Goal: Entertainment & Leisure: Consume media (video, audio)

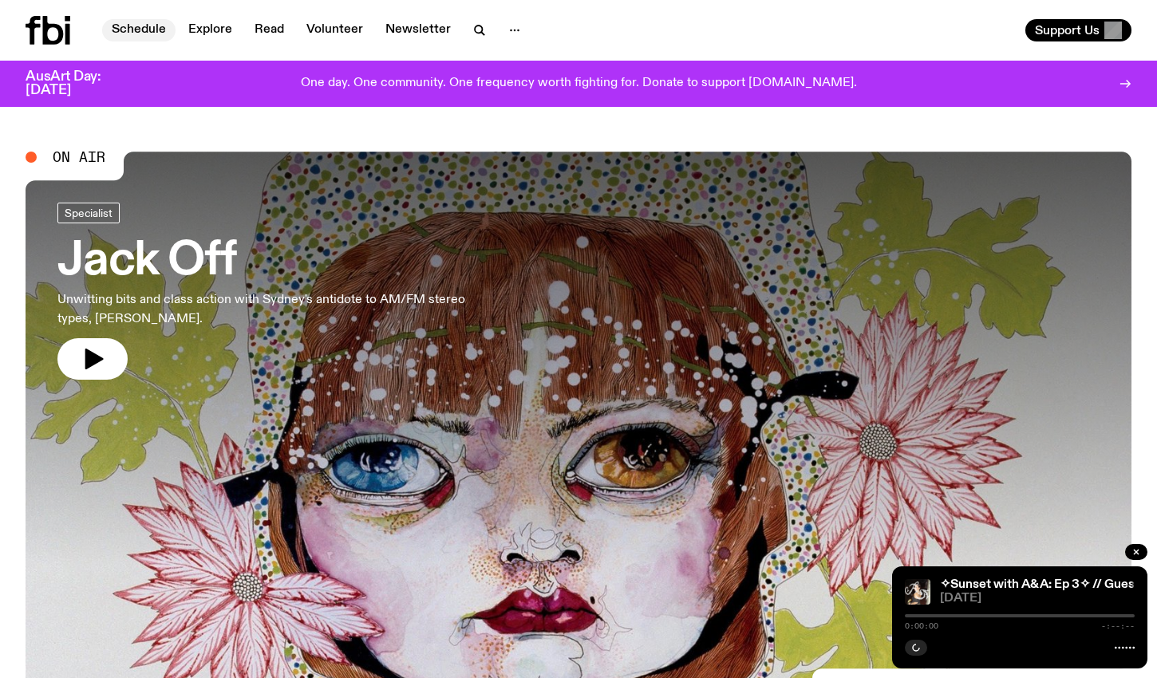
click at [136, 33] on link "Schedule" at bounding box center [138, 30] width 73 height 22
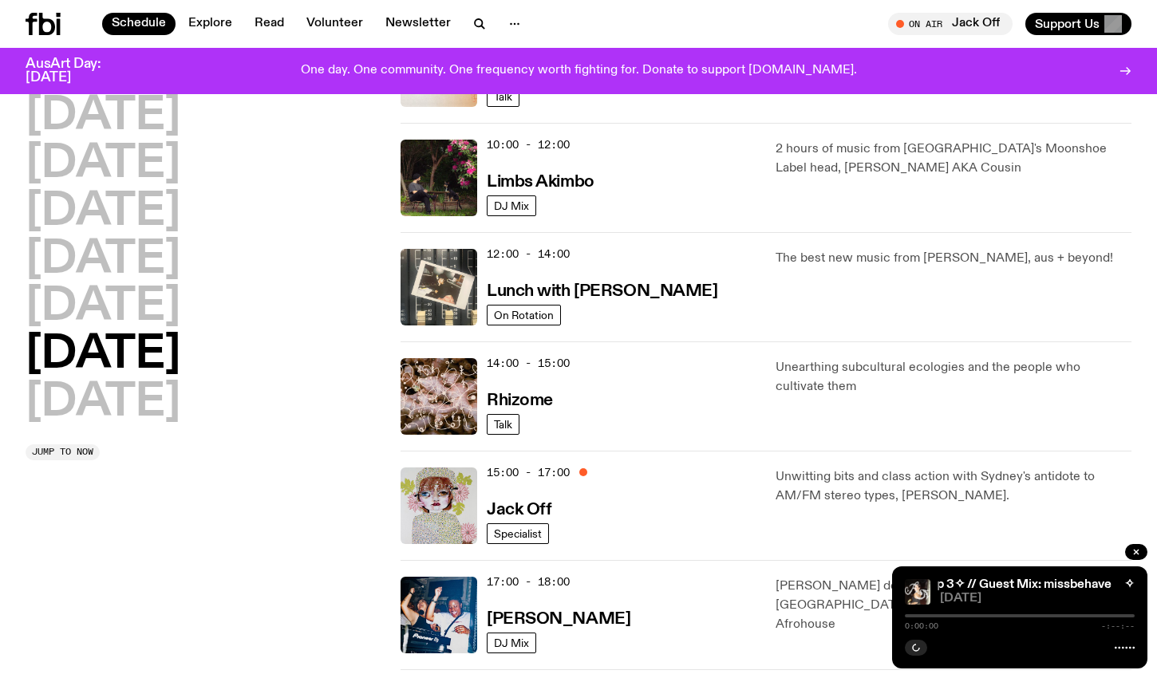
scroll to position [462, 0]
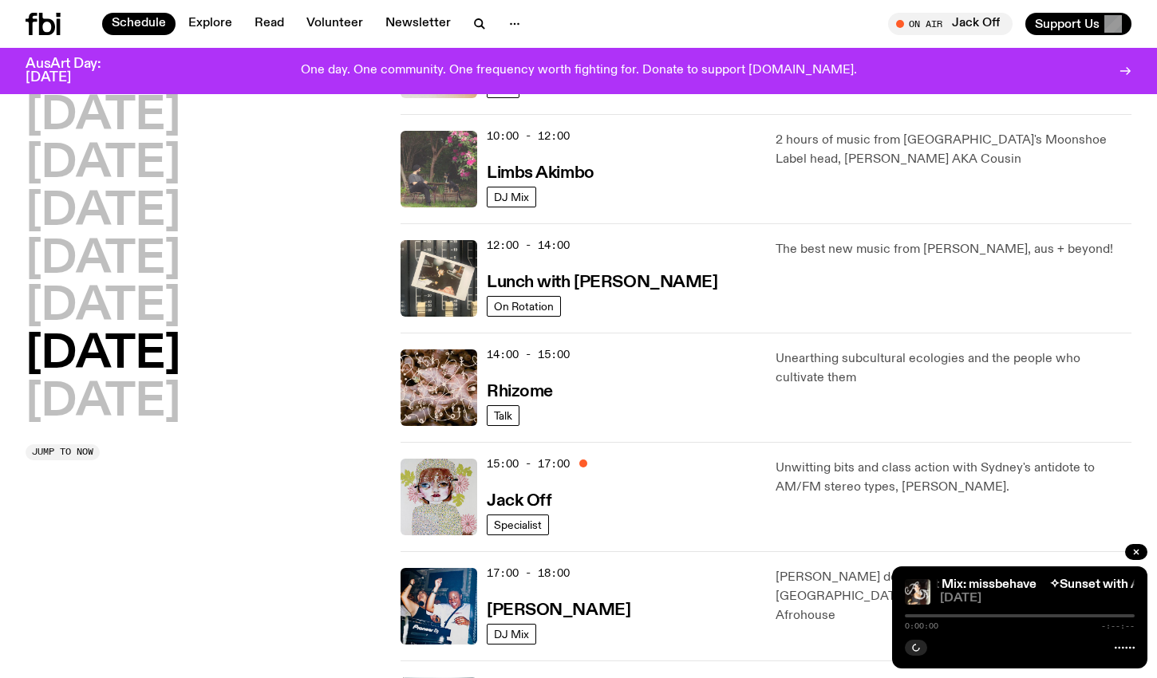
click at [449, 160] on img at bounding box center [439, 169] width 77 height 77
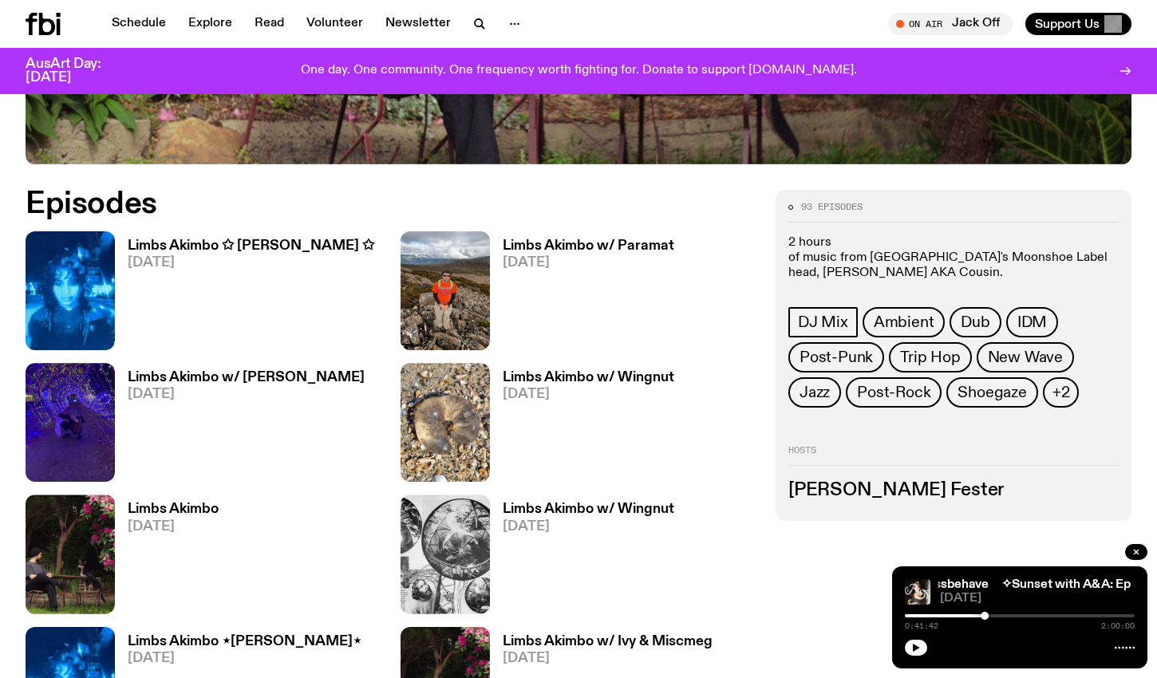
scroll to position [679, 0]
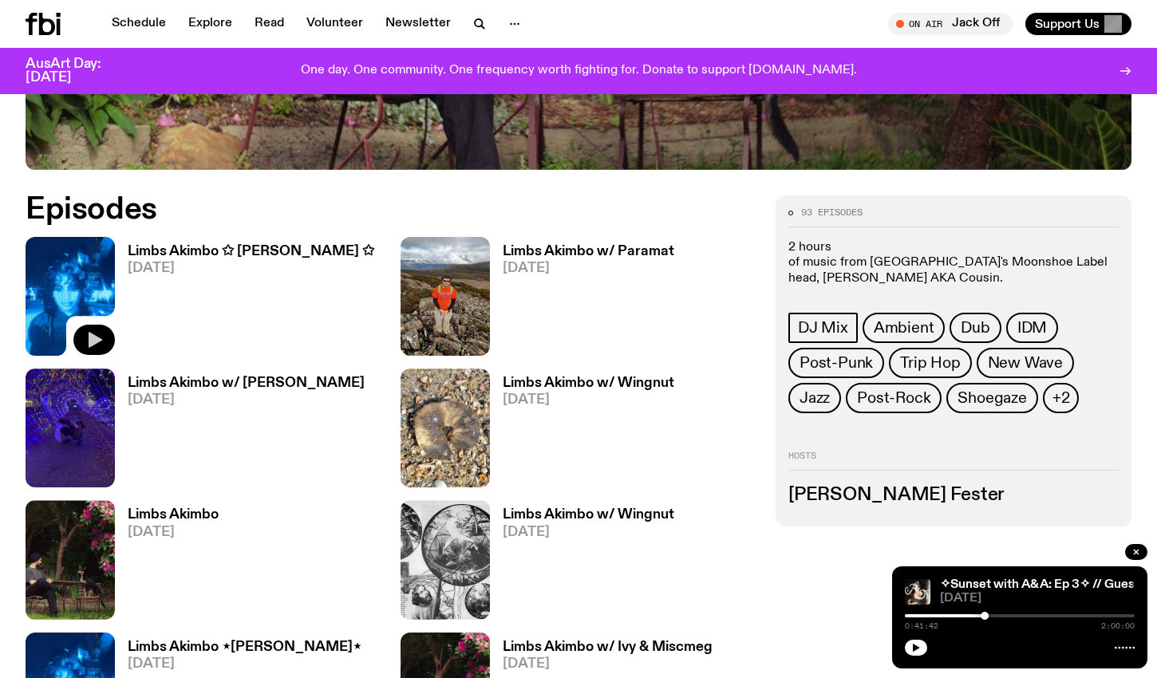
click at [101, 342] on icon "button" at bounding box center [94, 339] width 19 height 19
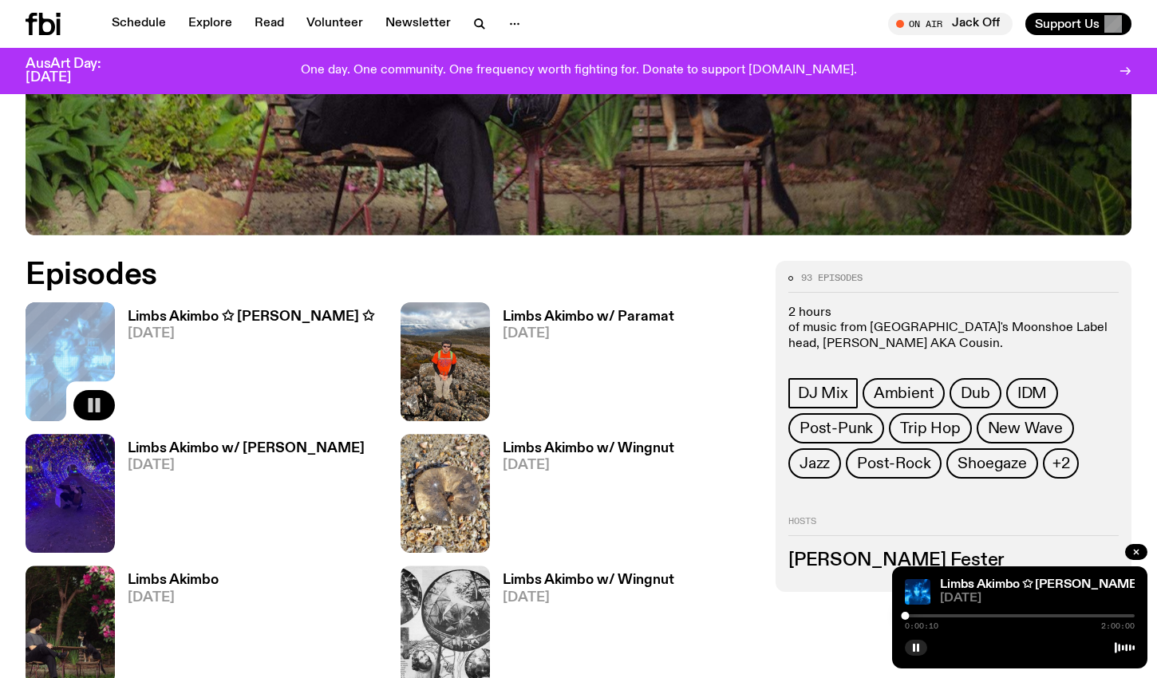
scroll to position [611, 0]
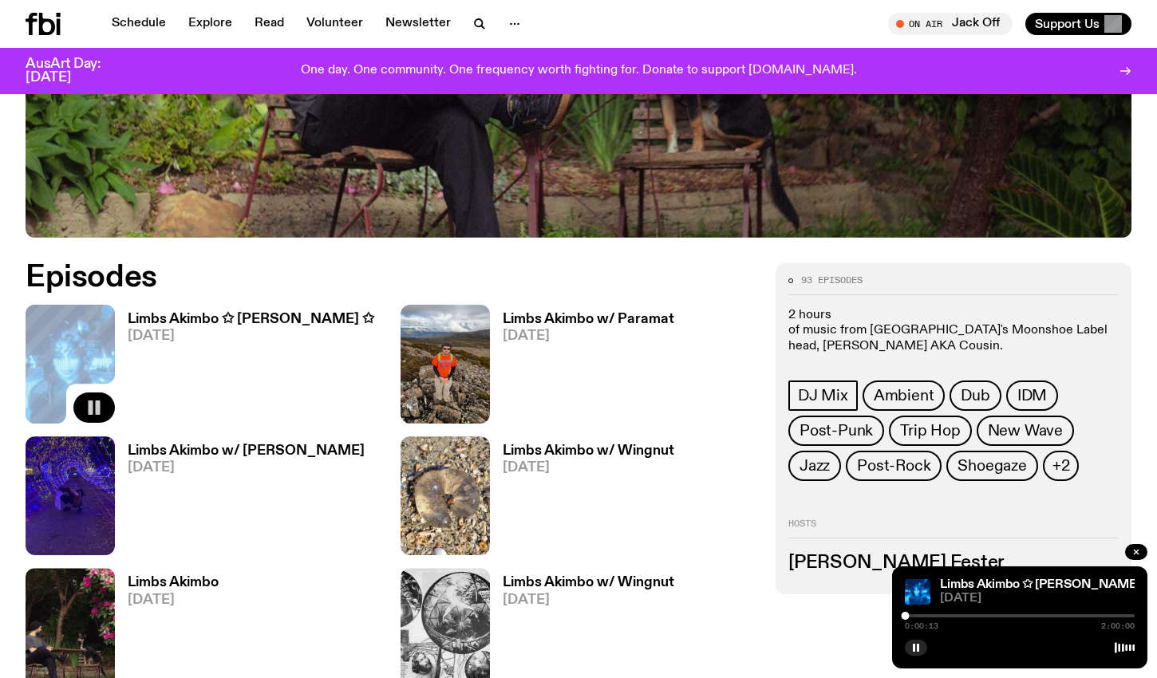
click at [916, 615] on div at bounding box center [1020, 616] width 230 height 3
click at [925, 615] on div at bounding box center [1020, 616] width 230 height 3
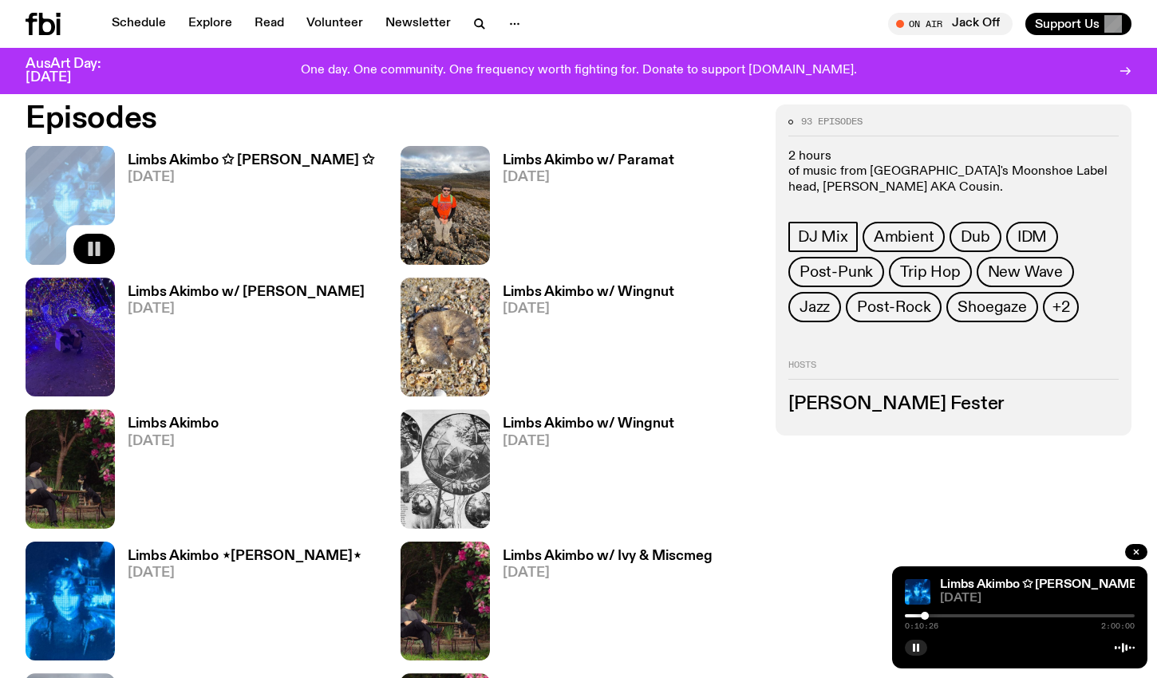
scroll to position [801, 0]
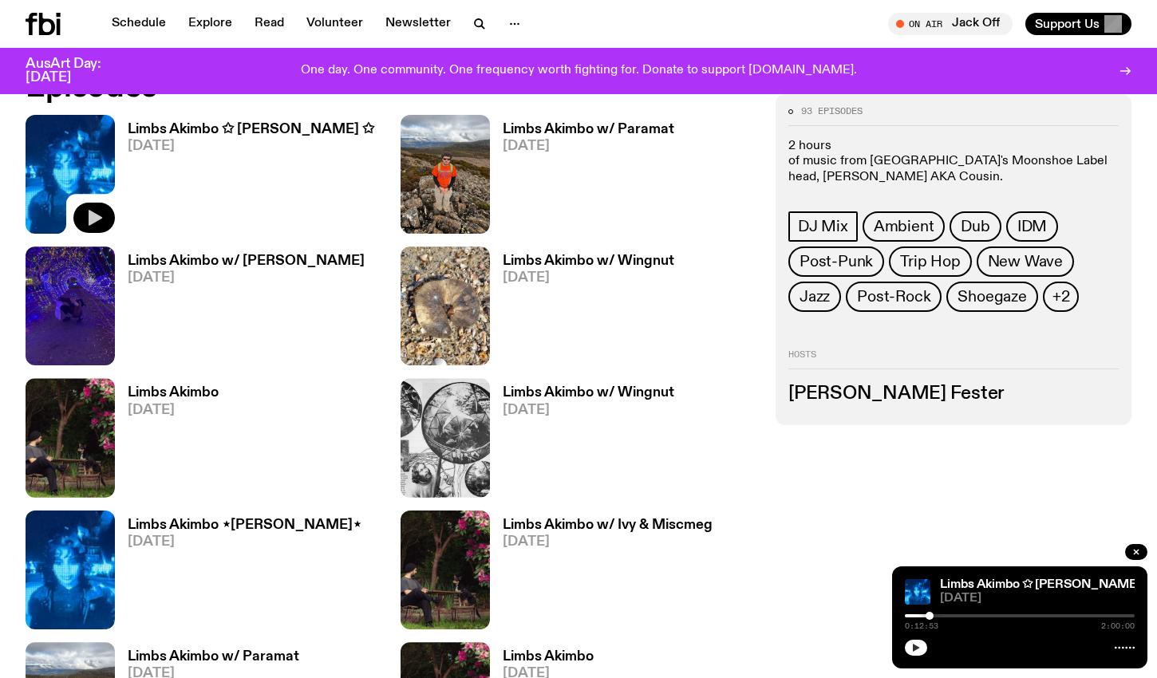
click at [917, 651] on icon "button" at bounding box center [917, 648] width 10 height 10
